Goal: Obtain resource: Obtain resource

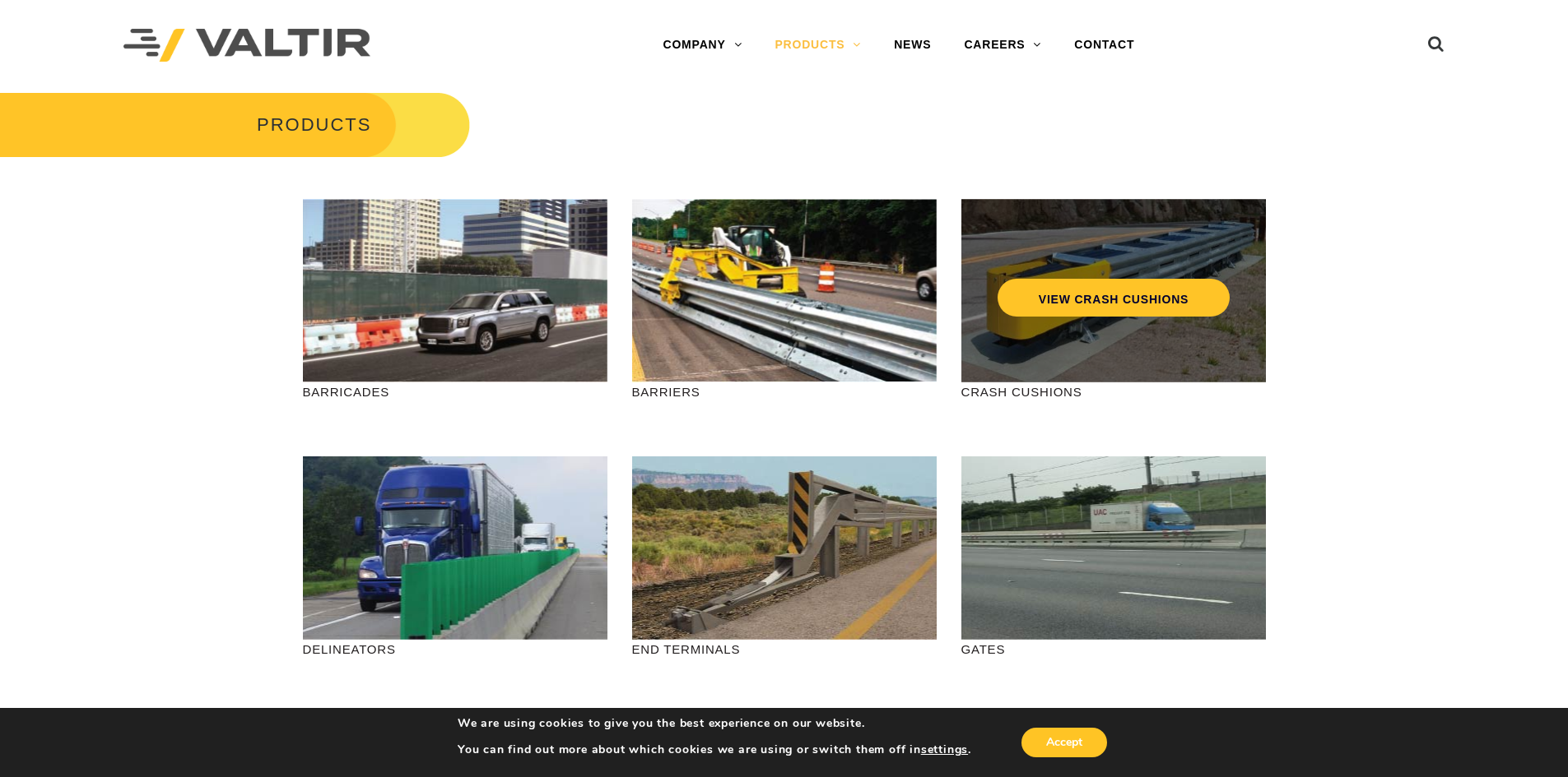
click at [1137, 321] on div "VIEW CRASH CUSHIONS" at bounding box center [1113, 291] width 304 height 184
click at [1148, 298] on link "VIEW CRASH CUSHIONS" at bounding box center [1113, 297] width 232 height 37
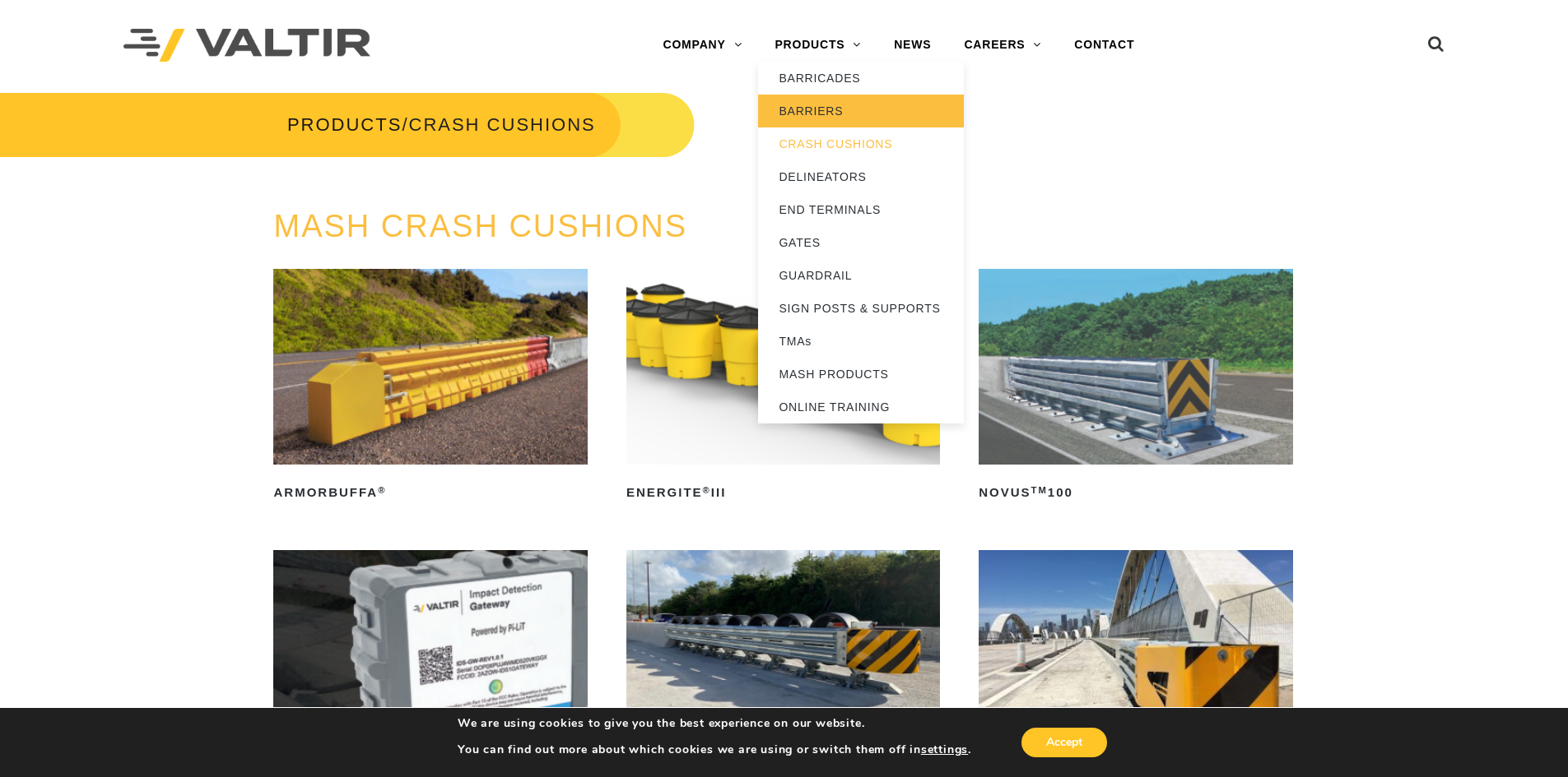
click at [809, 109] on link "BARRIERS" at bounding box center [861, 111] width 206 height 33
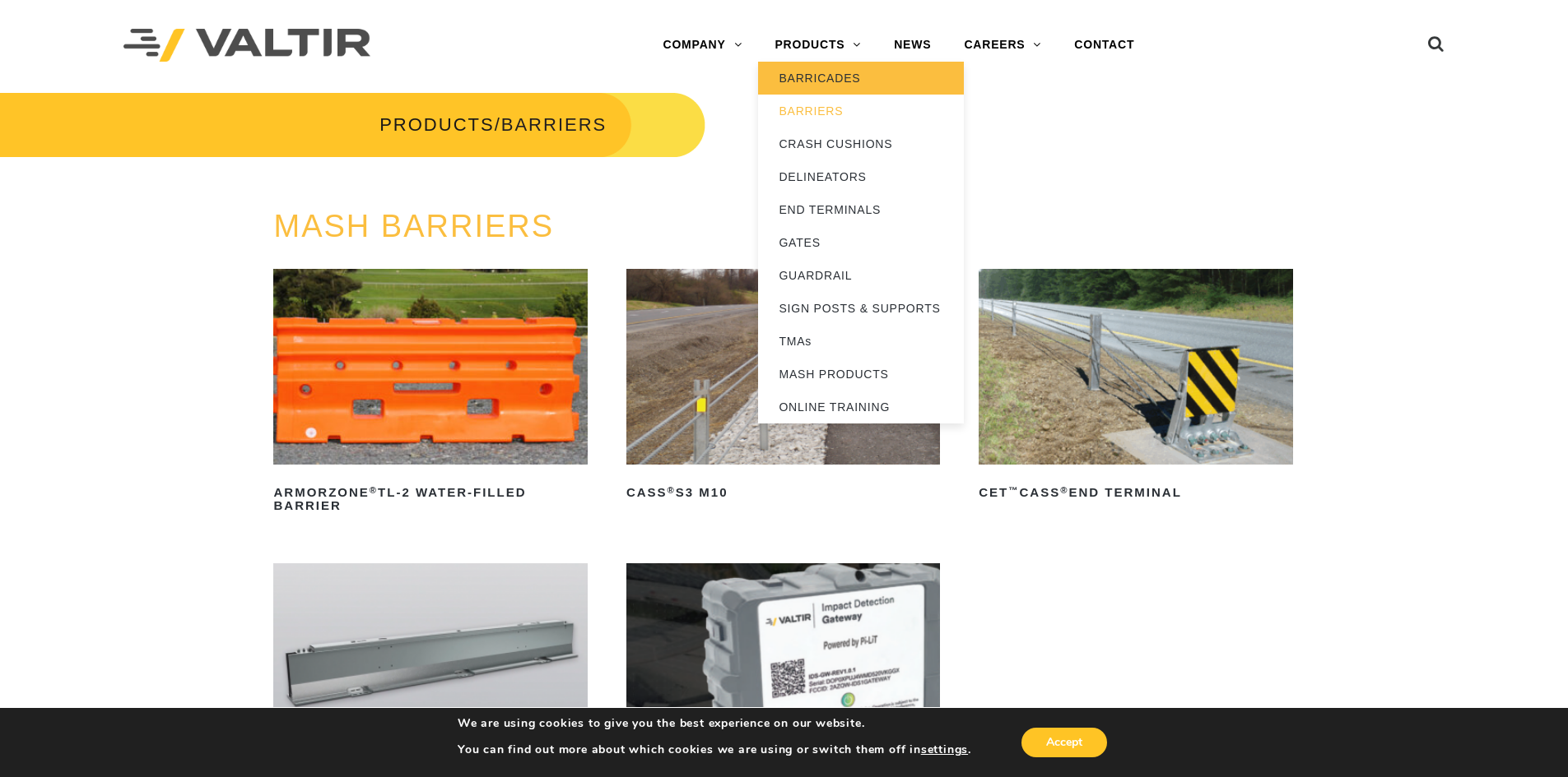
click at [855, 74] on link "BARRICADES" at bounding box center [861, 78] width 206 height 33
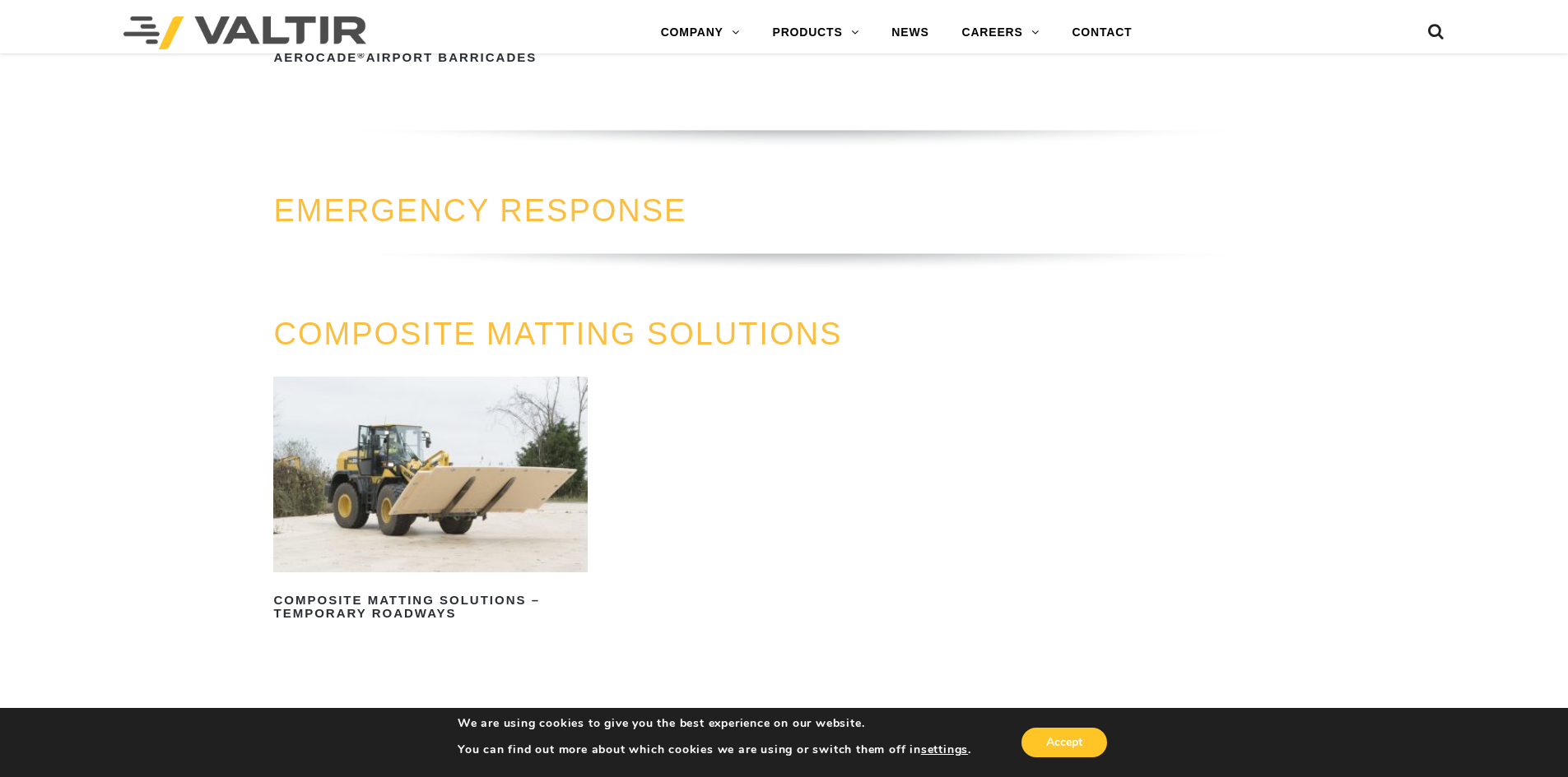
scroll to position [1481, 0]
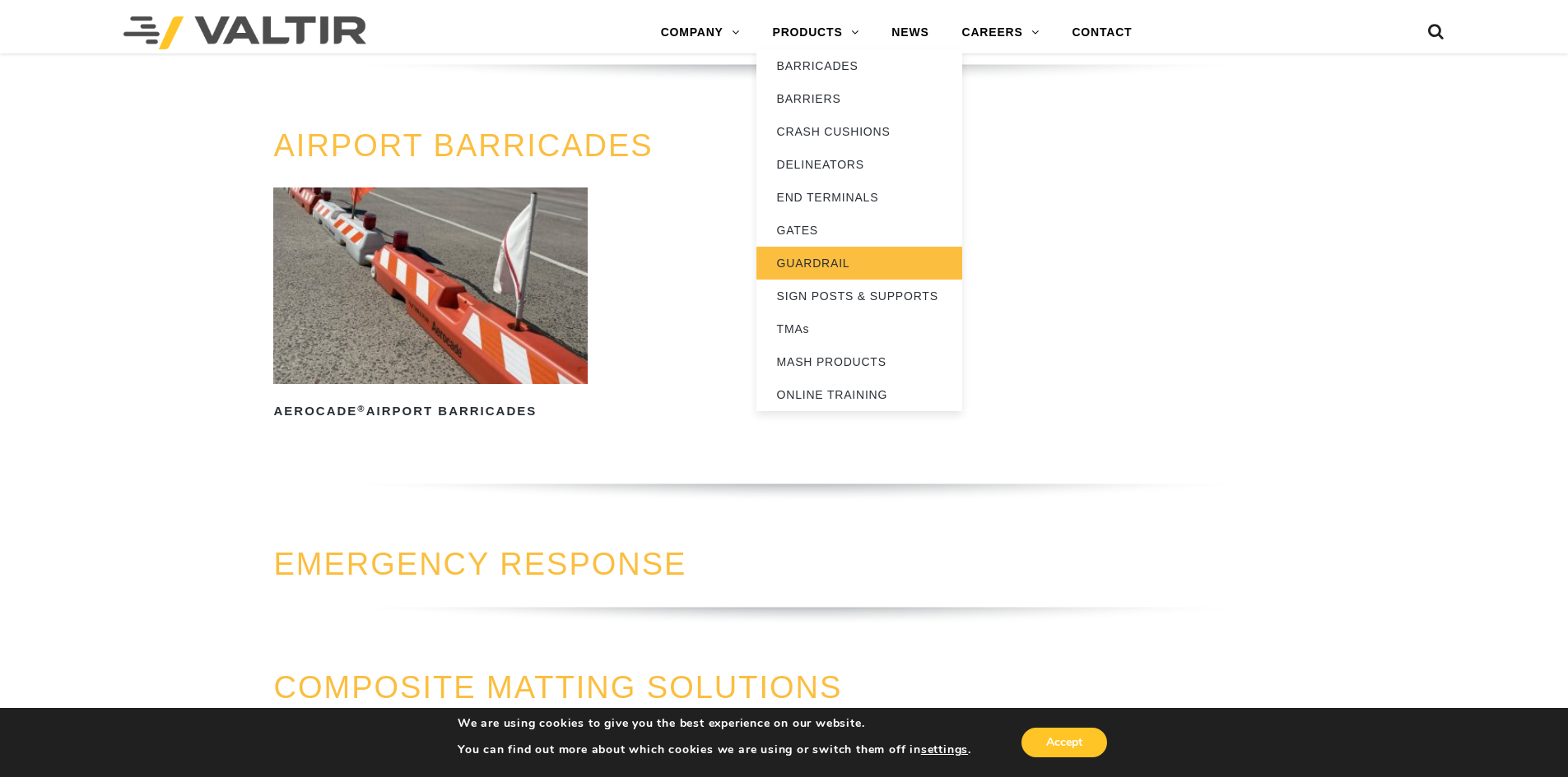
click at [832, 260] on link "GUARDRAIL" at bounding box center [859, 263] width 206 height 33
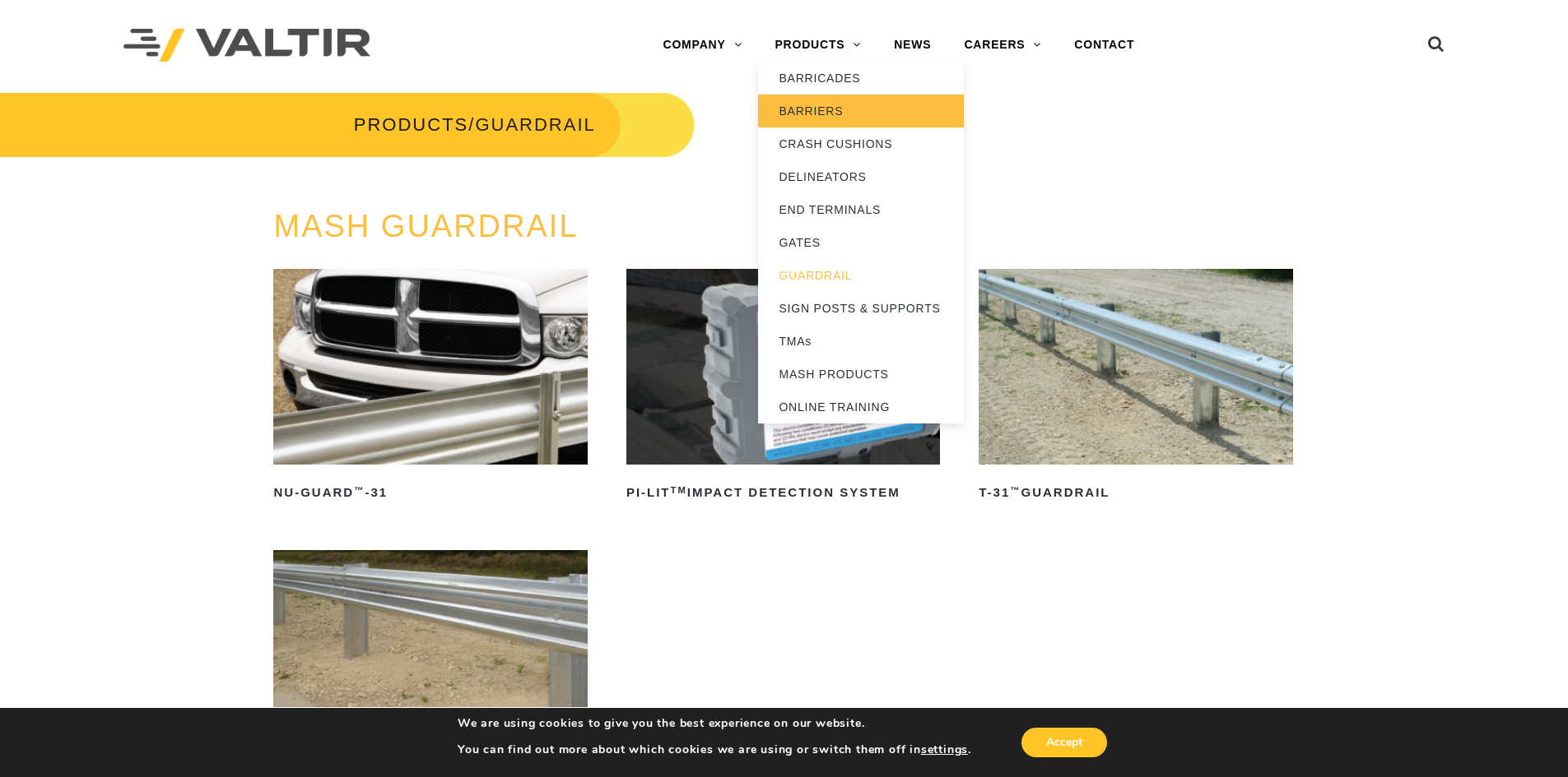
click at [827, 116] on link "BARRIERS" at bounding box center [861, 111] width 206 height 33
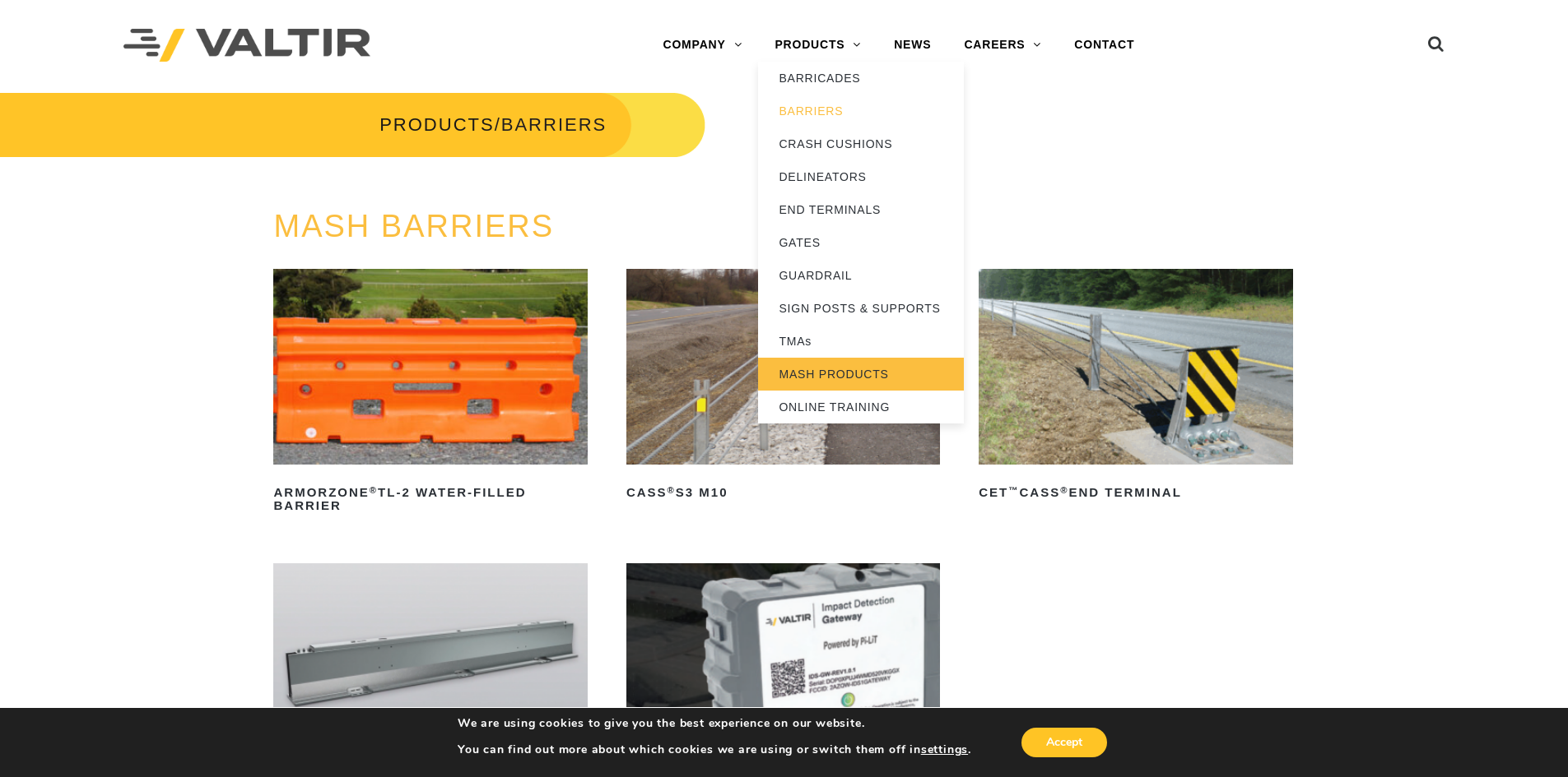
click at [850, 377] on link "MASH PRODUCTS" at bounding box center [861, 375] width 206 height 33
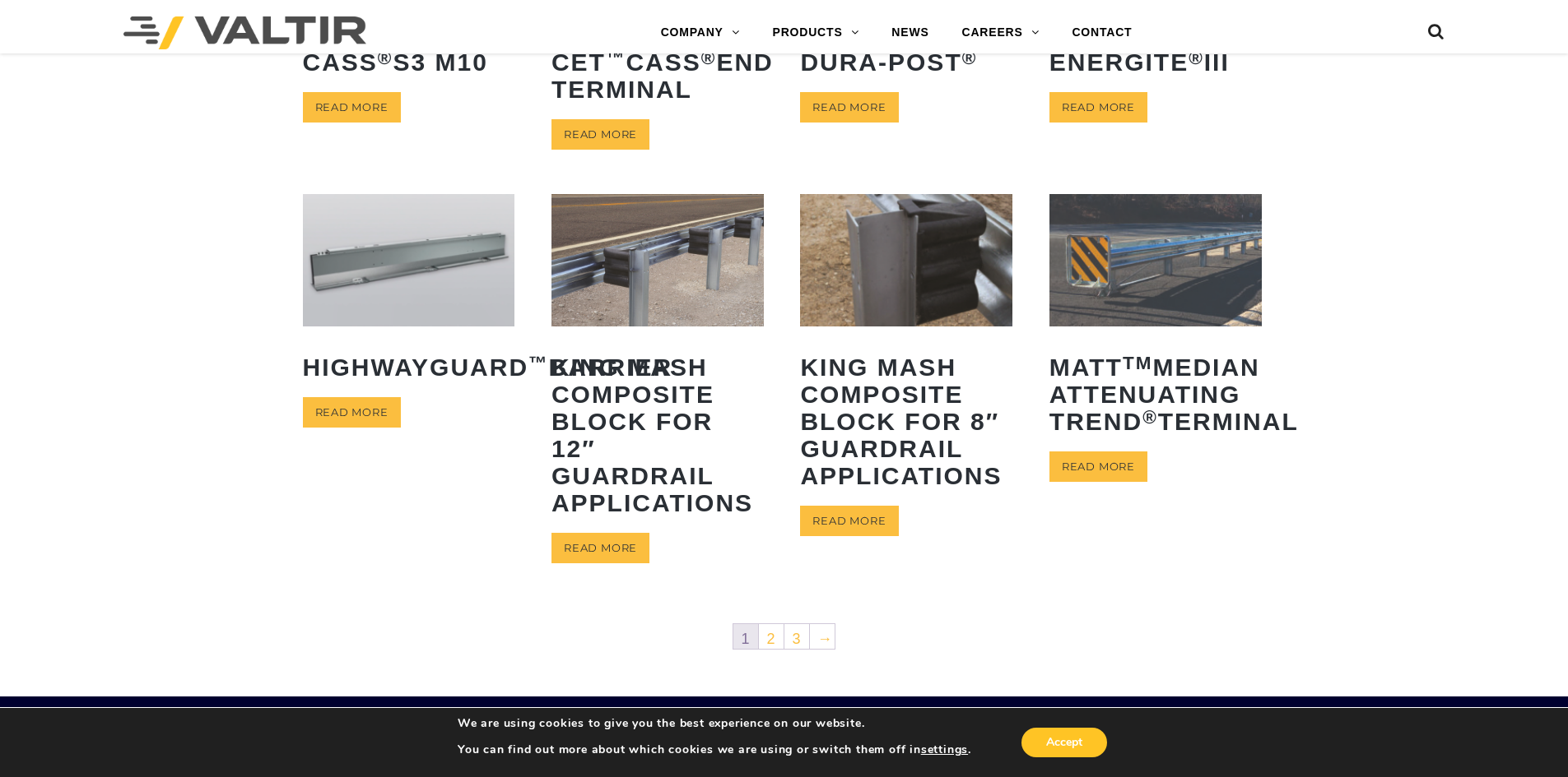
scroll to position [659, 0]
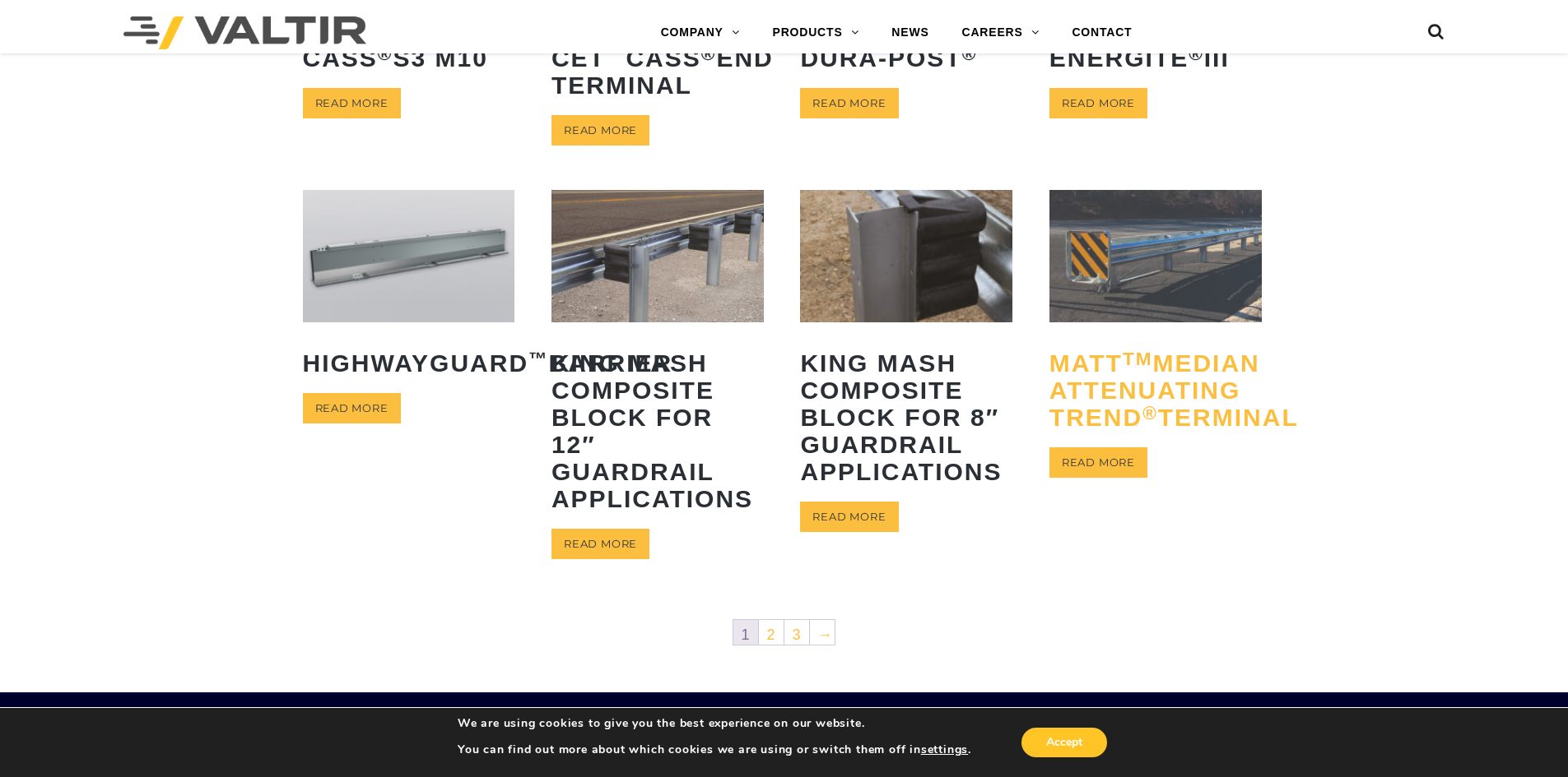
click at [1091, 422] on h2 "MATT TM Median Attenuating TREND ® Terminal" at bounding box center [1156, 390] width 213 height 106
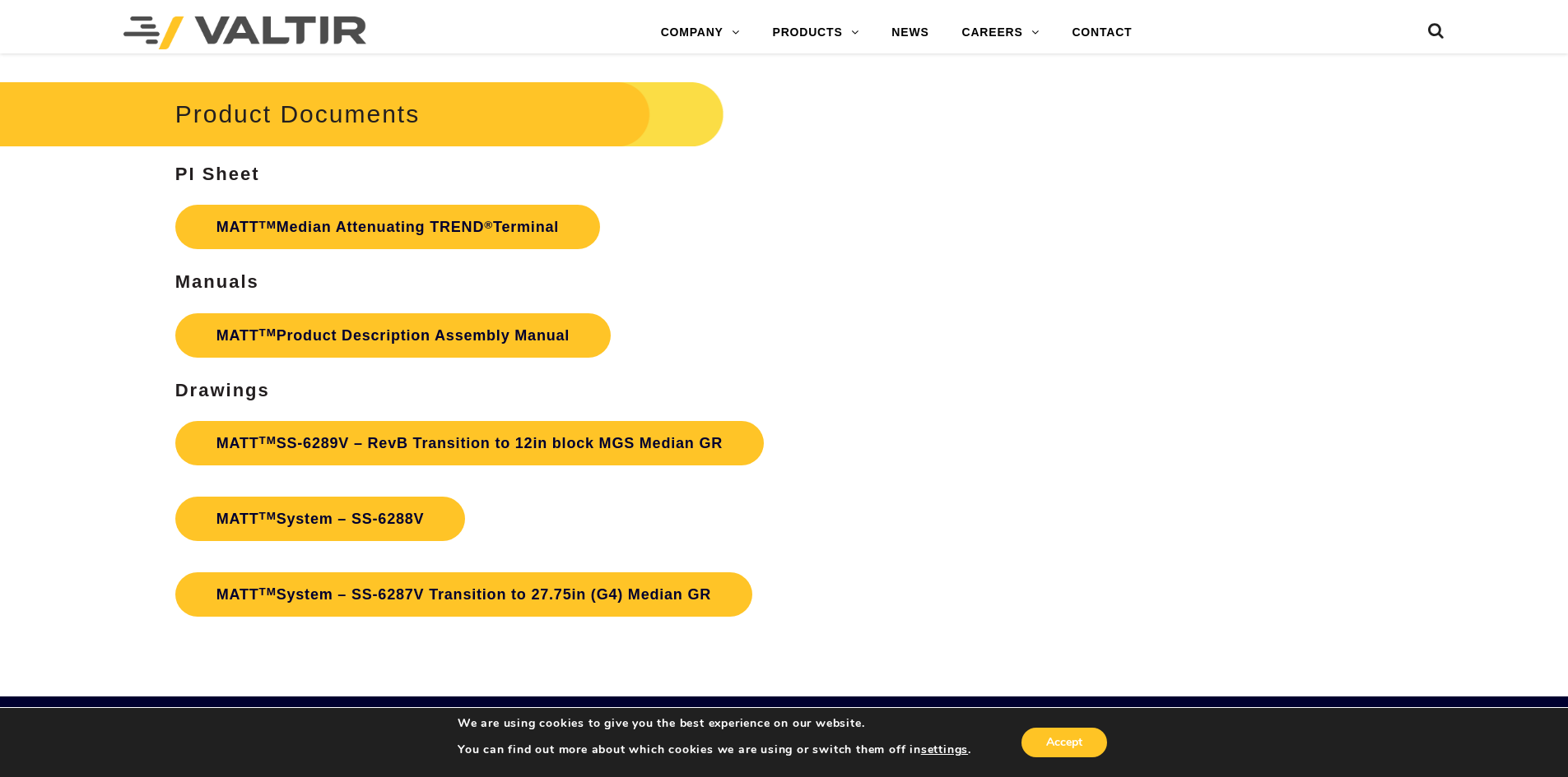
scroll to position [5841, 0]
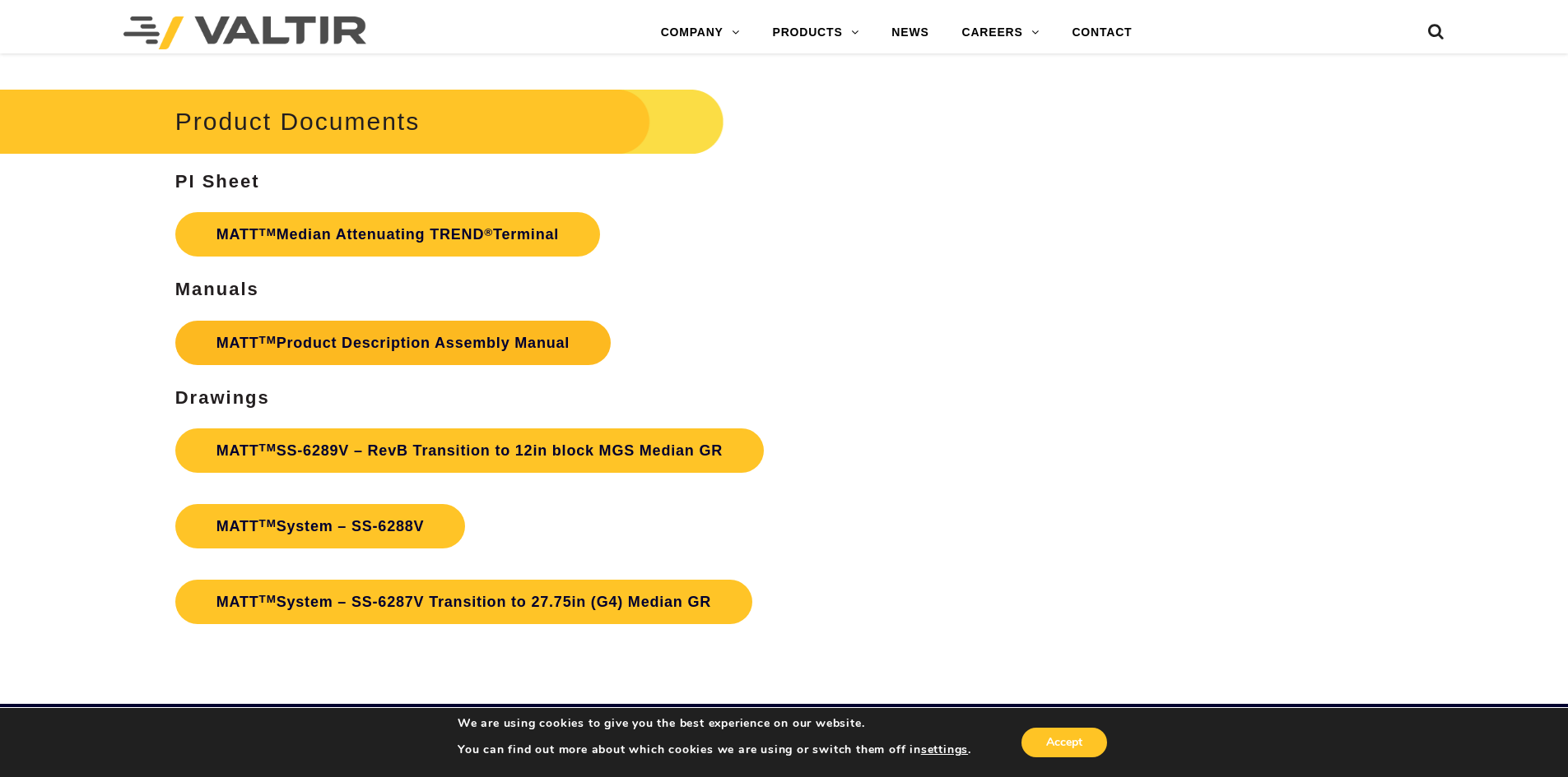
click at [408, 357] on link "MATT TM Product Description Assembly Manual" at bounding box center [393, 342] width 436 height 44
